Goal: Task Accomplishment & Management: Use online tool/utility

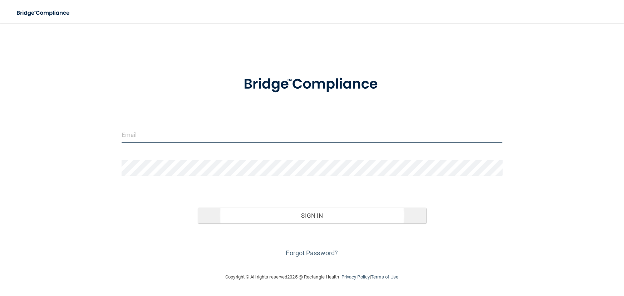
type input "[EMAIL_ADDRESS][DOMAIN_NAME]"
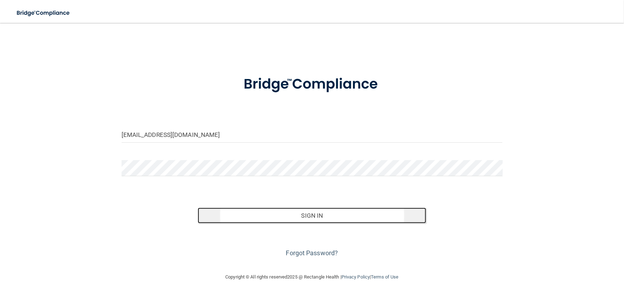
click at [276, 219] on button "Sign In" at bounding box center [312, 216] width 229 height 16
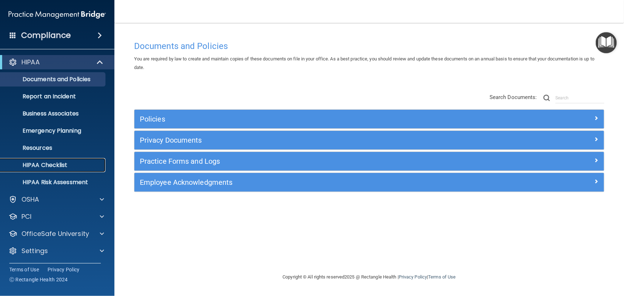
click at [71, 169] on p "HIPAA Checklist" at bounding box center [54, 165] width 98 height 7
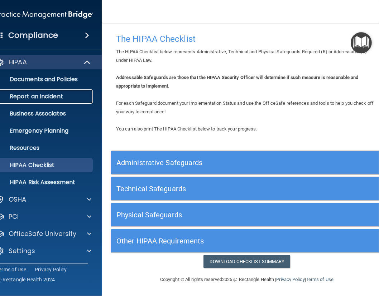
click at [60, 101] on link "Report an Incident" at bounding box center [36, 96] width 113 height 14
